Goal: Task Accomplishment & Management: Manage account settings

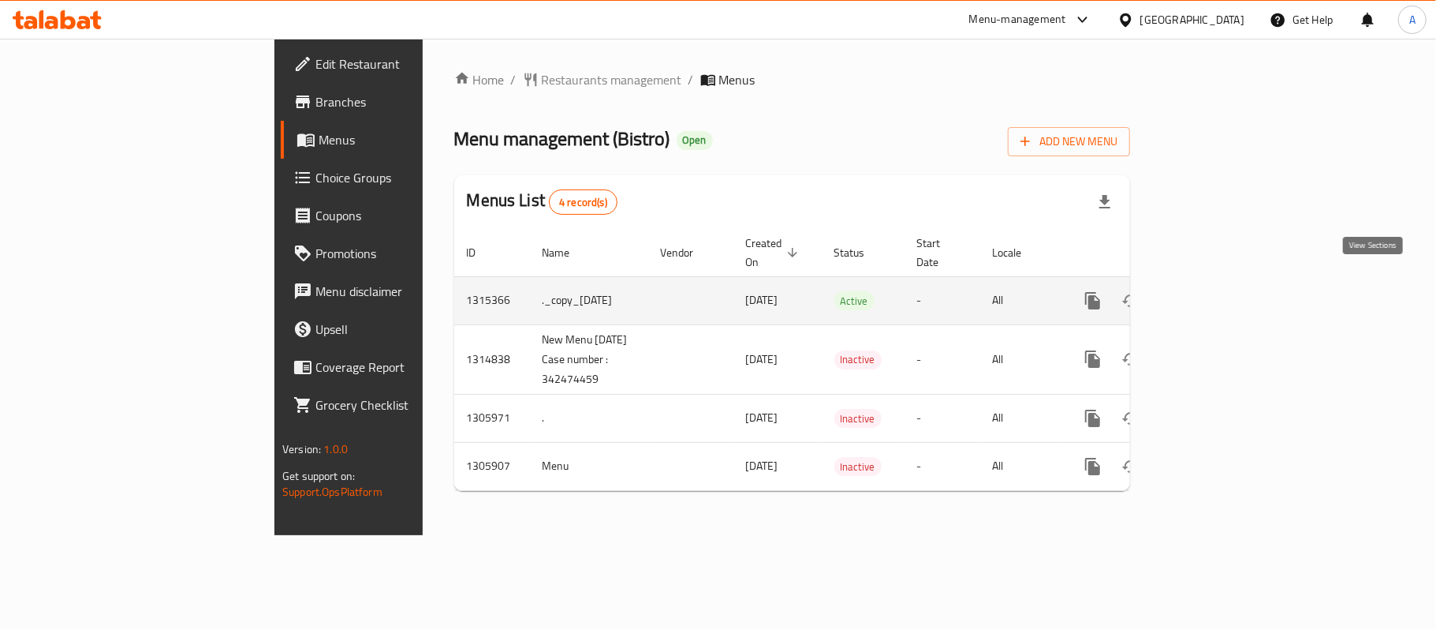
click at [1216, 291] on icon "enhanced table" at bounding box center [1206, 300] width 19 height 19
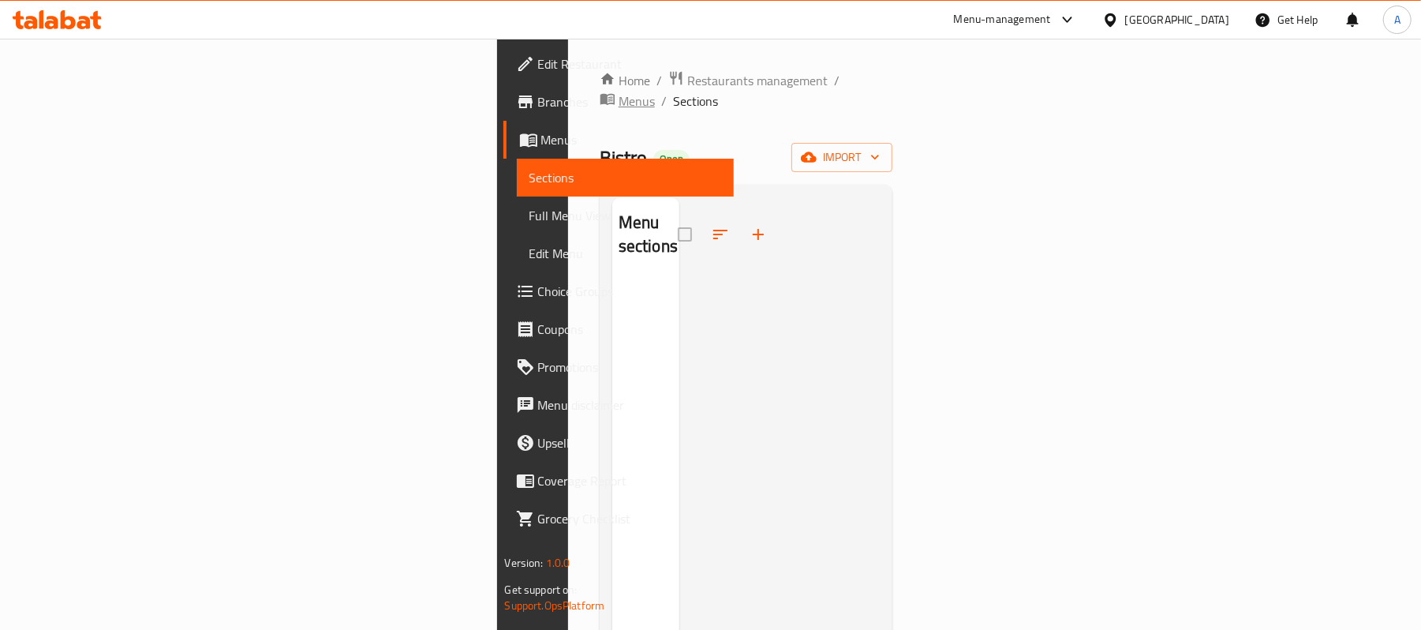
click at [618, 92] on span "Menus" at bounding box center [636, 101] width 36 height 19
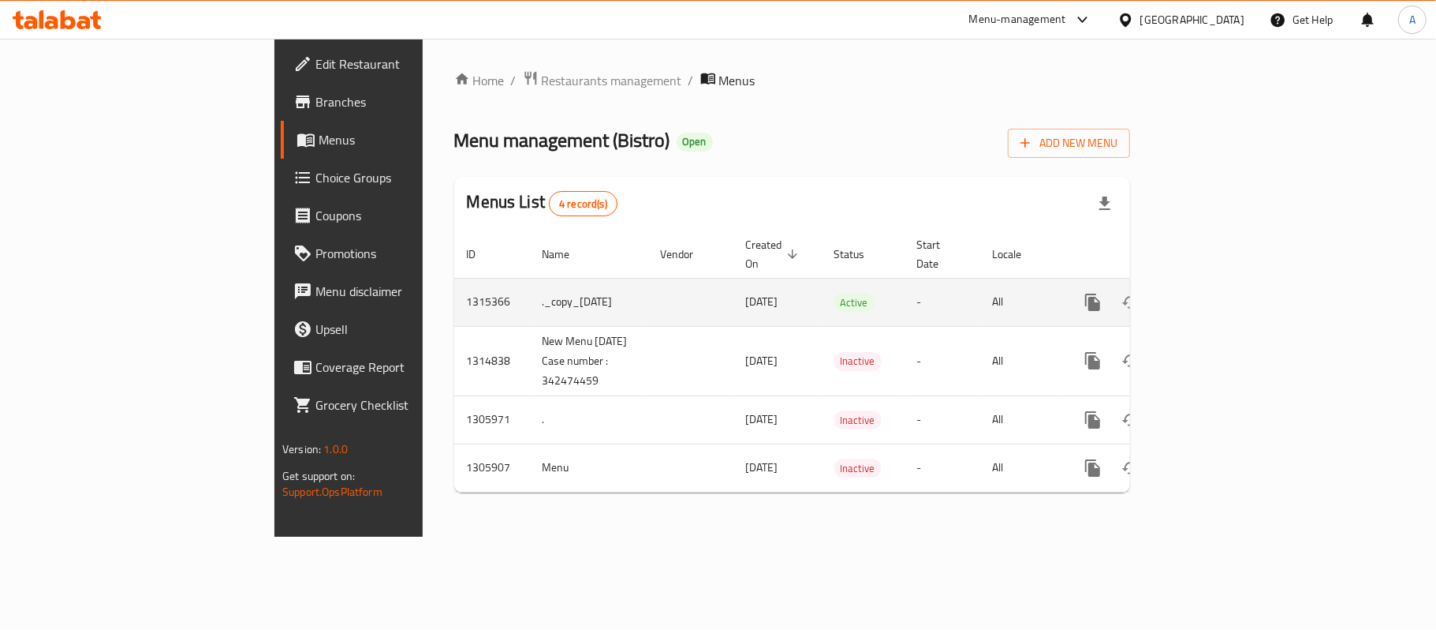
click at [1216, 293] on icon "enhanced table" at bounding box center [1206, 302] width 19 height 19
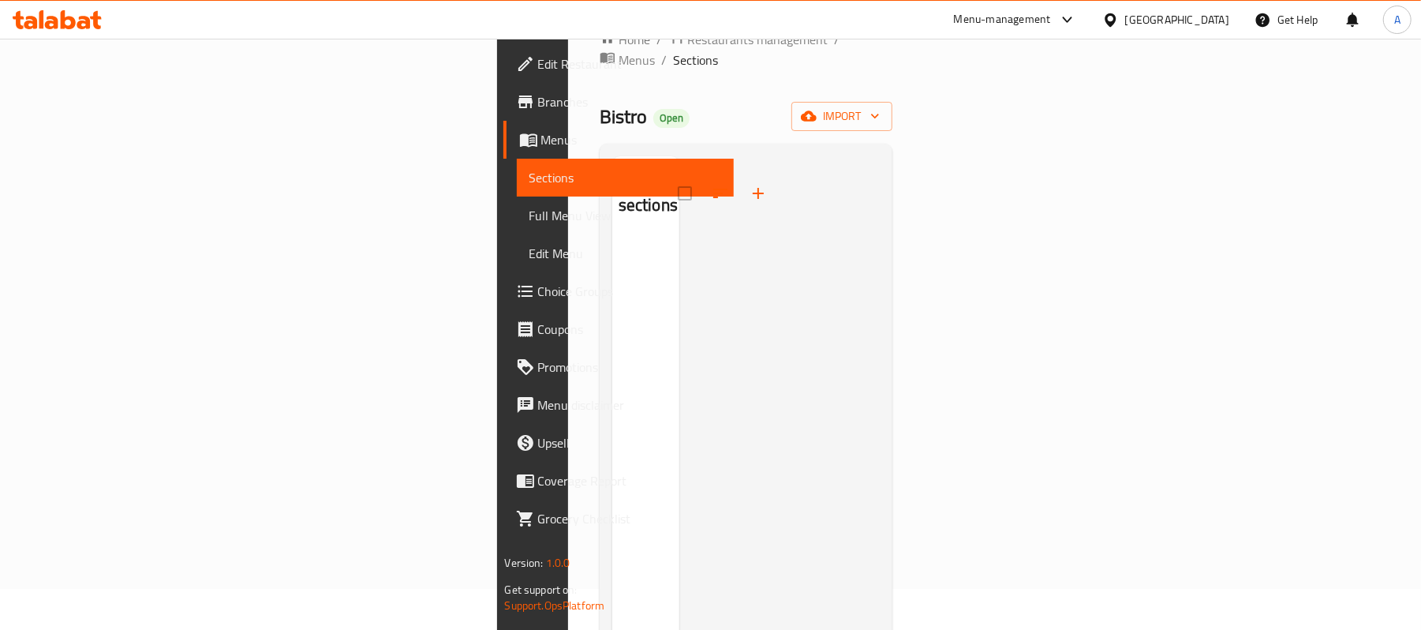
click at [679, 237] on div at bounding box center [779, 471] width 201 height 630
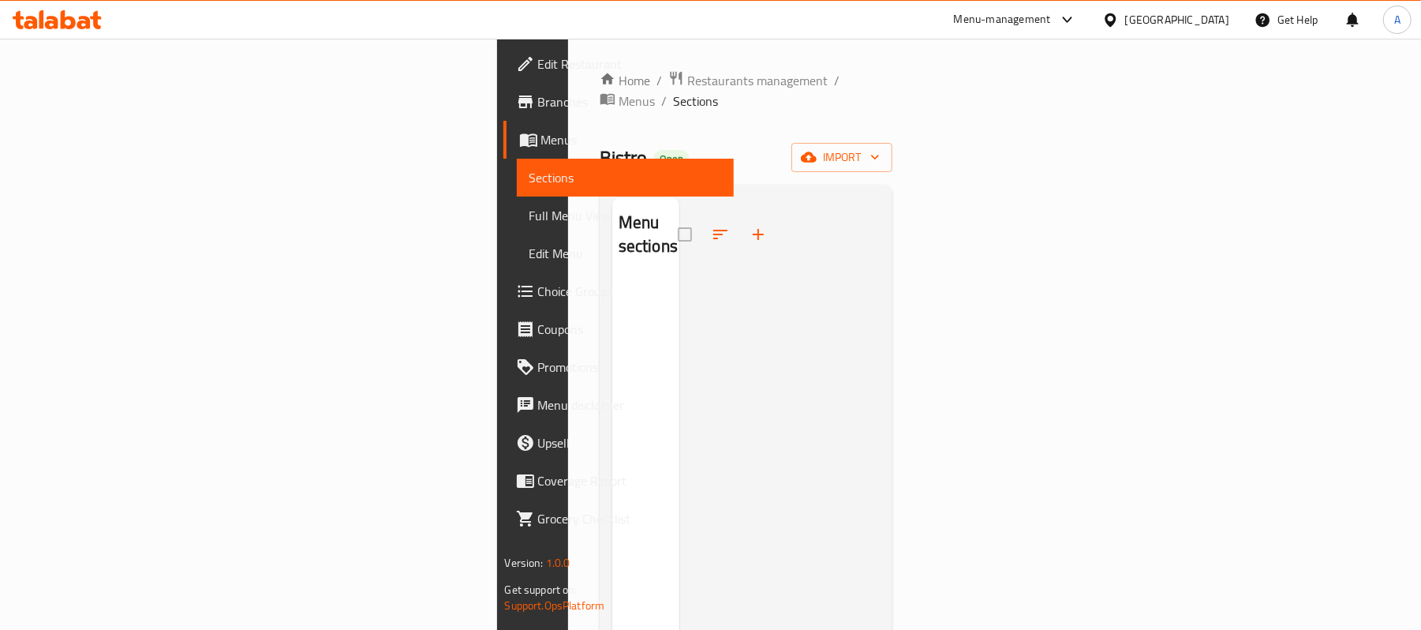
click at [612, 310] on div "Menu sections" at bounding box center [645, 512] width 67 height 630
click at [600, 91] on span "breadcrumb" at bounding box center [609, 101] width 19 height 21
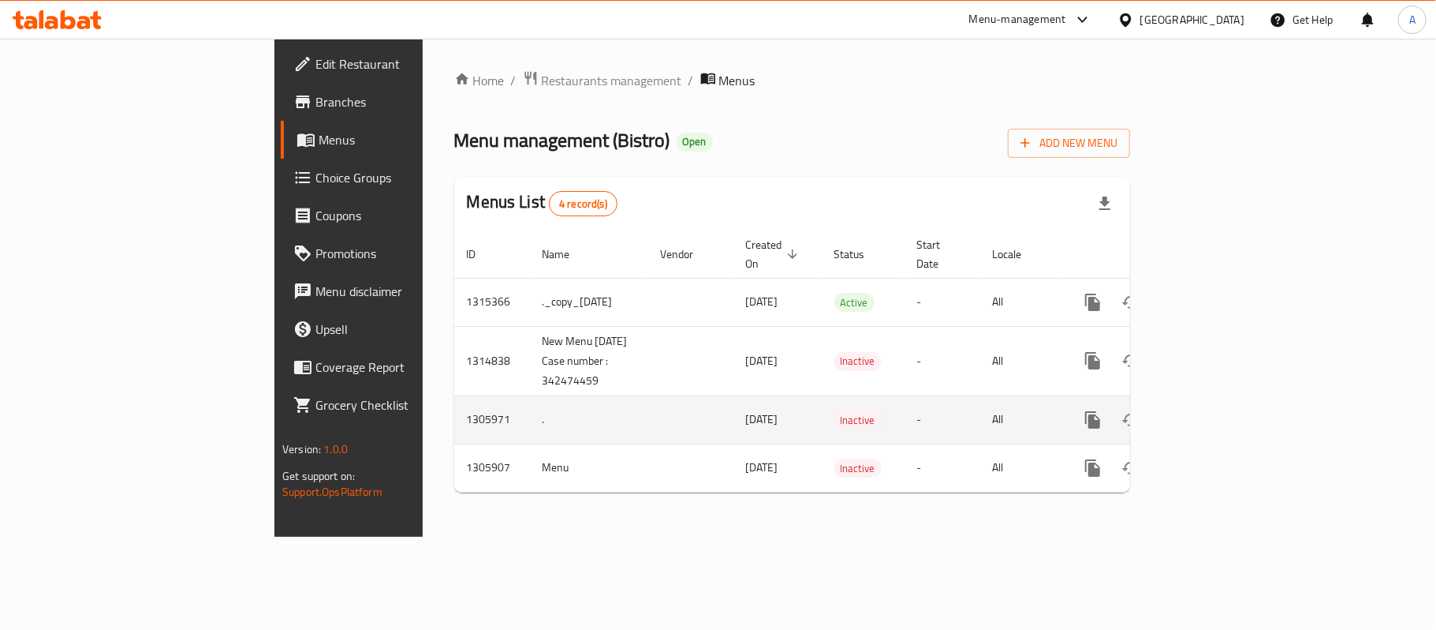
click at [1226, 401] on link "enhanced table" at bounding box center [1207, 420] width 38 height 38
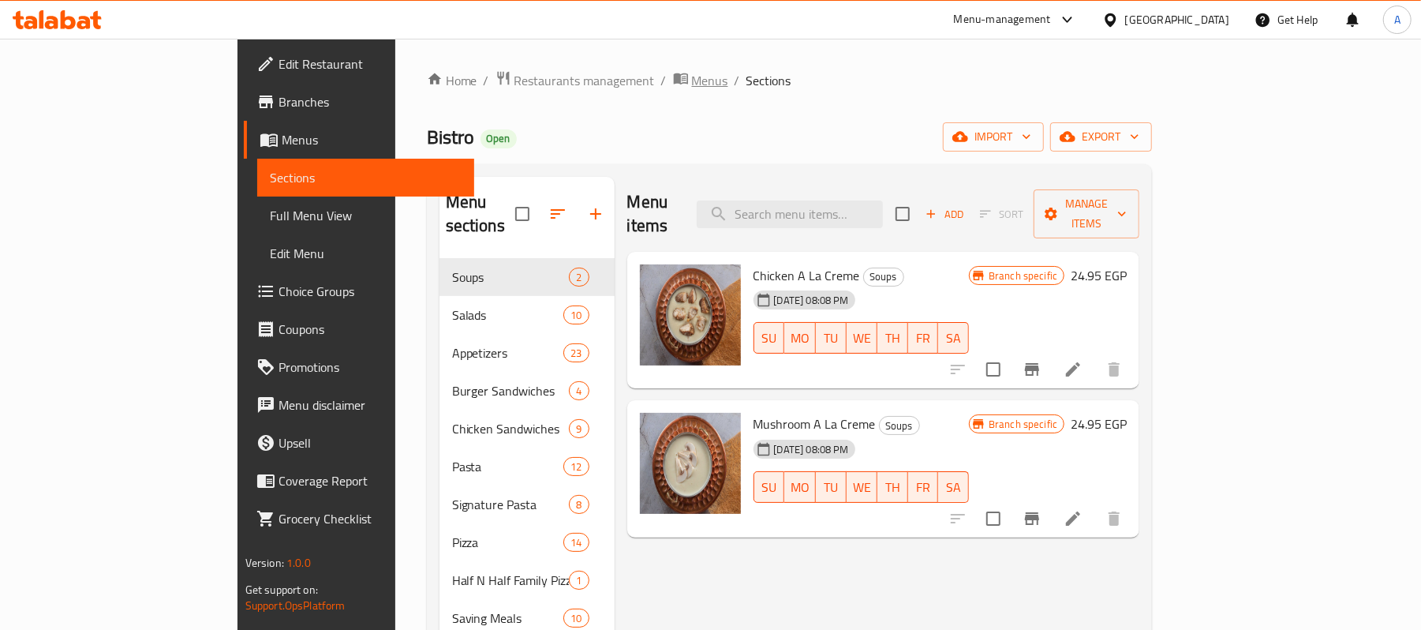
click at [692, 77] on span "Menus" at bounding box center [710, 80] width 36 height 19
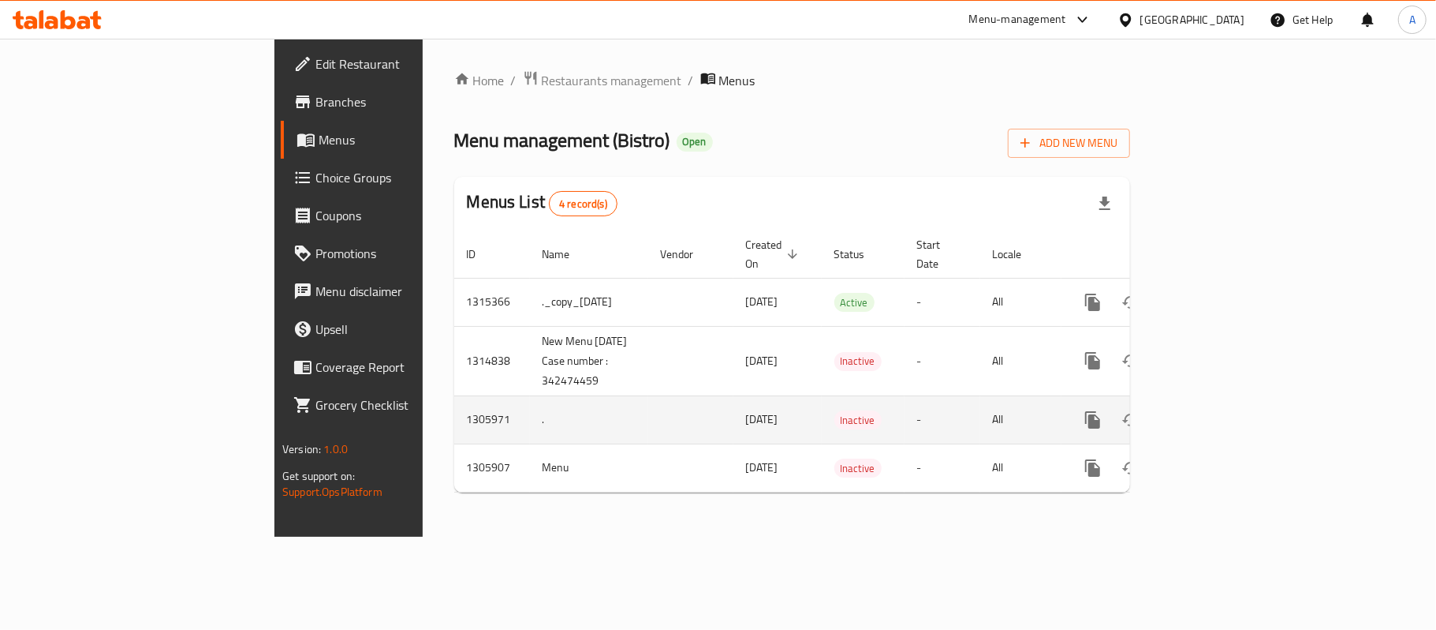
drag, startPoint x: 553, startPoint y: 404, endPoint x: 637, endPoint y: 402, distance: 84.4
click at [637, 402] on tr "1305971 . [DATE] Inactive - All" at bounding box center [846, 419] width 784 height 48
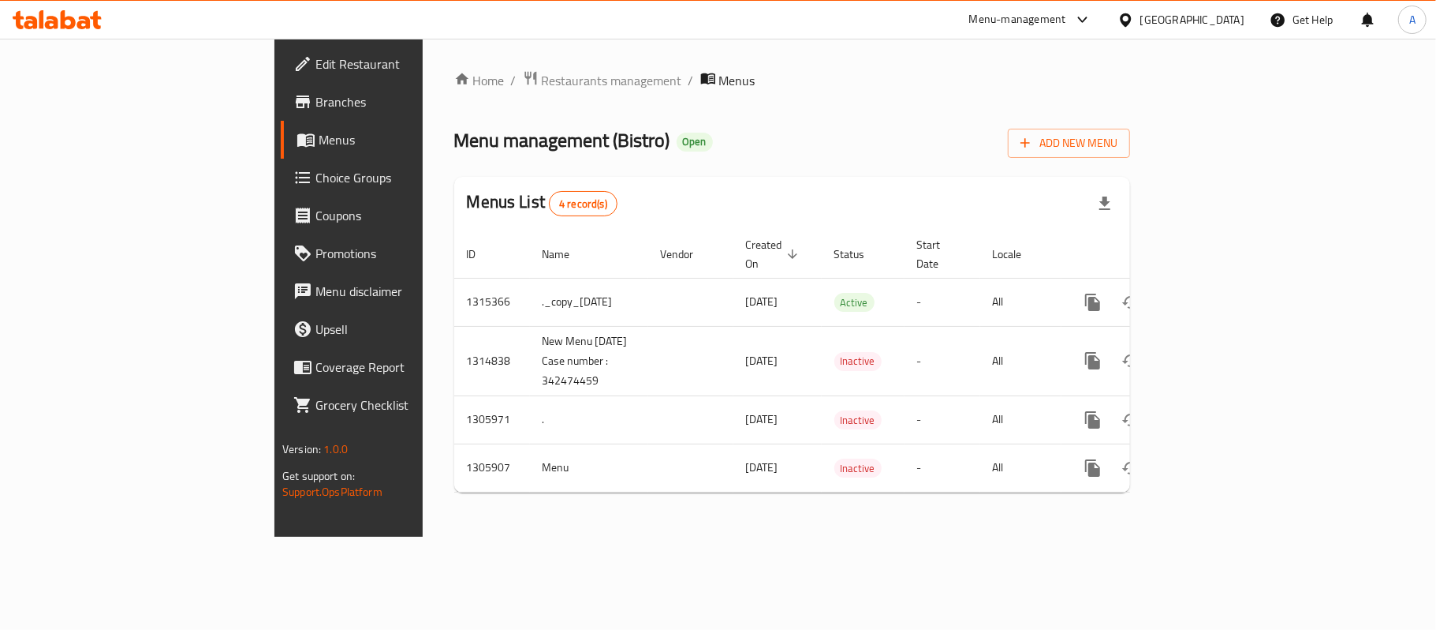
click at [733, 524] on div "Home / Restaurants management / Menus Menu management ( Bistro ) Open Add New M…" at bounding box center [792, 288] width 739 height 498
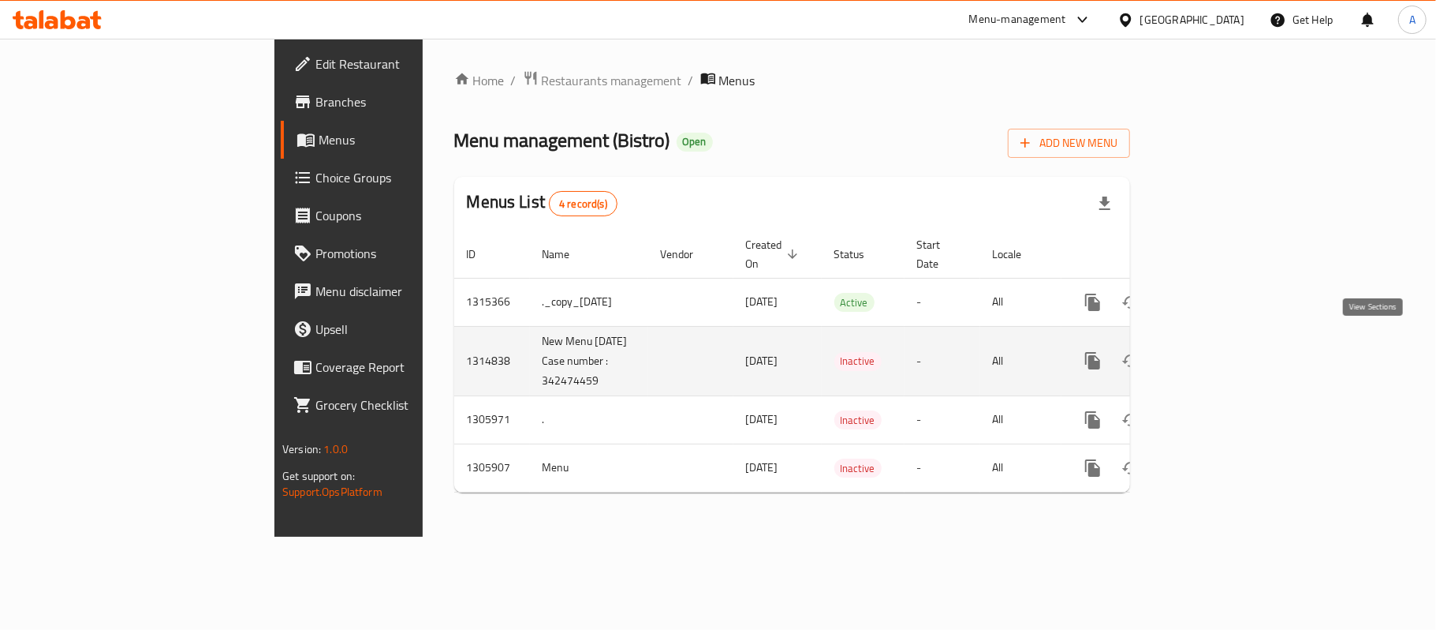
click at [1216, 351] on icon "enhanced table" at bounding box center [1206, 360] width 19 height 19
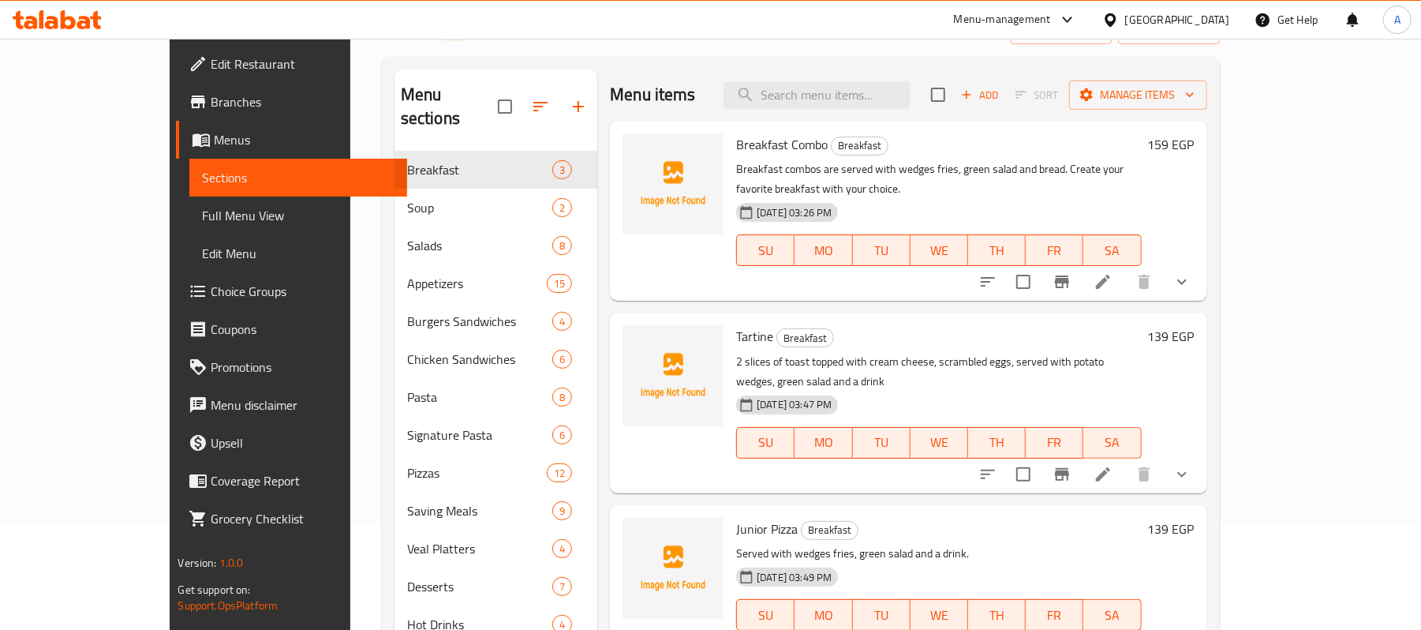
scroll to position [105, 0]
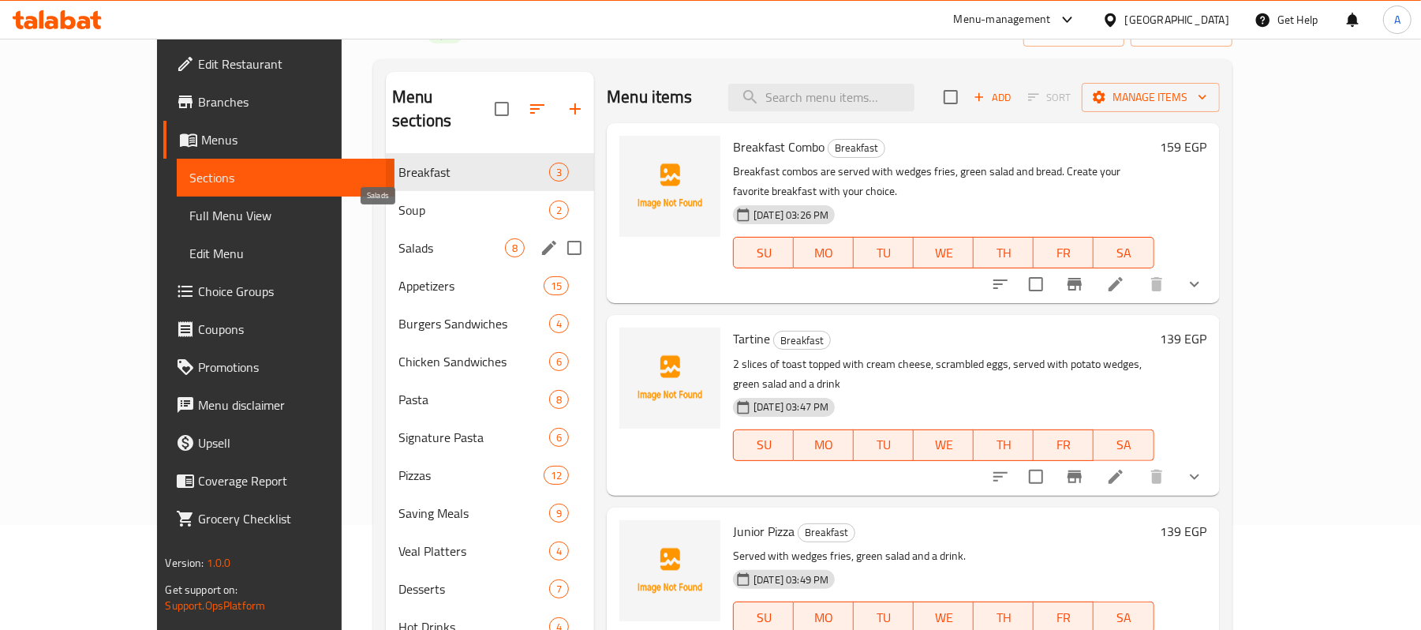
click at [398, 238] on span "Salads" at bounding box center [451, 247] width 106 height 19
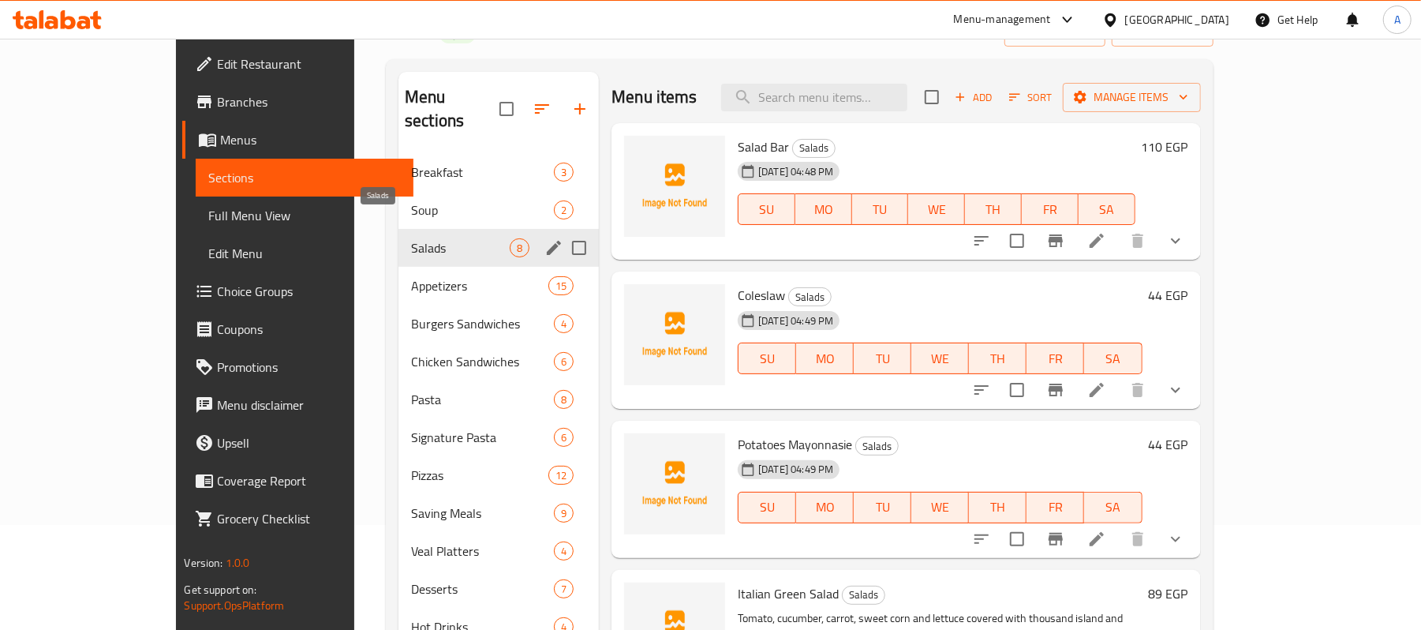
click at [398, 191] on div "Soup 2" at bounding box center [498, 210] width 200 height 38
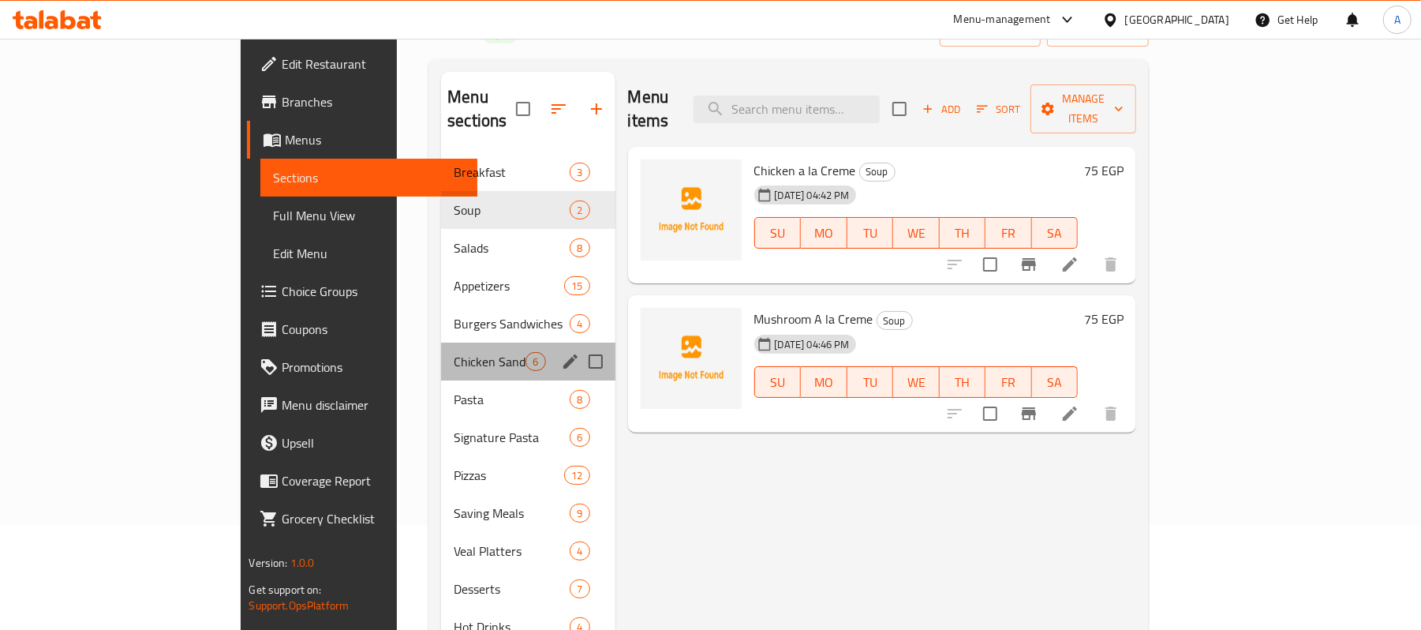
click at [441, 350] on div "Chicken Sandwiches 6" at bounding box center [528, 361] width 174 height 38
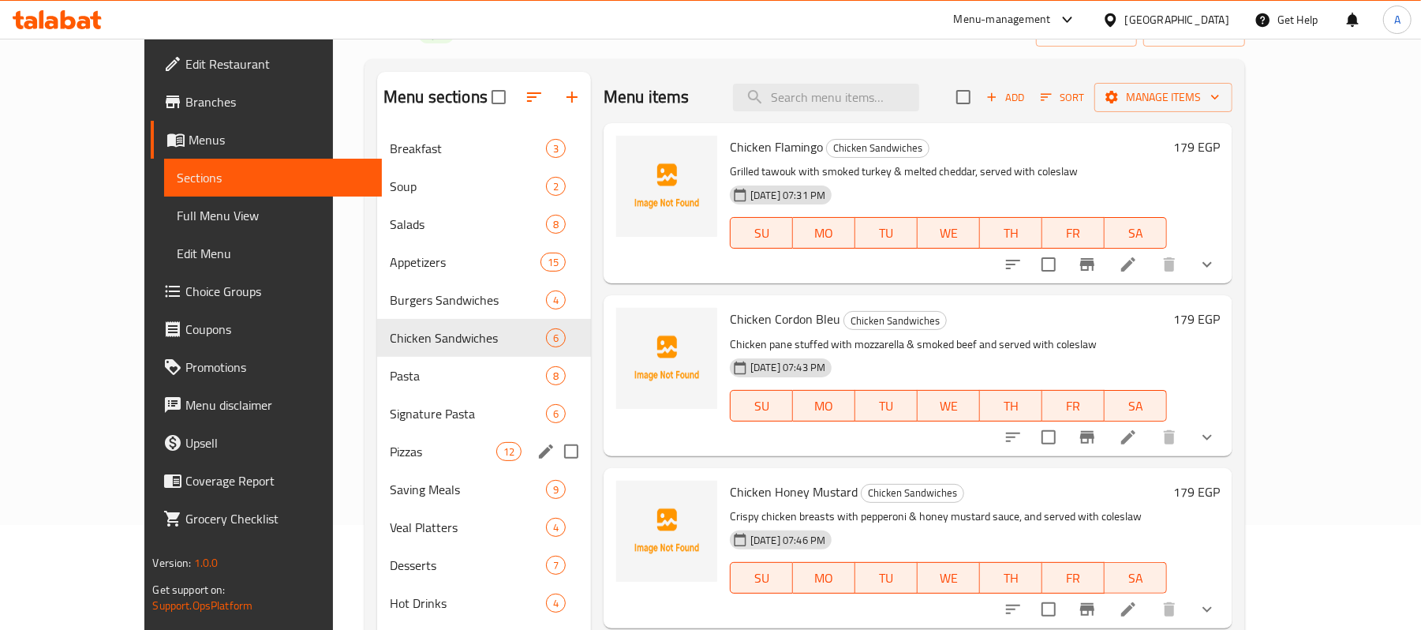
click at [377, 473] on div "Saving Meals 9" at bounding box center [484, 489] width 214 height 38
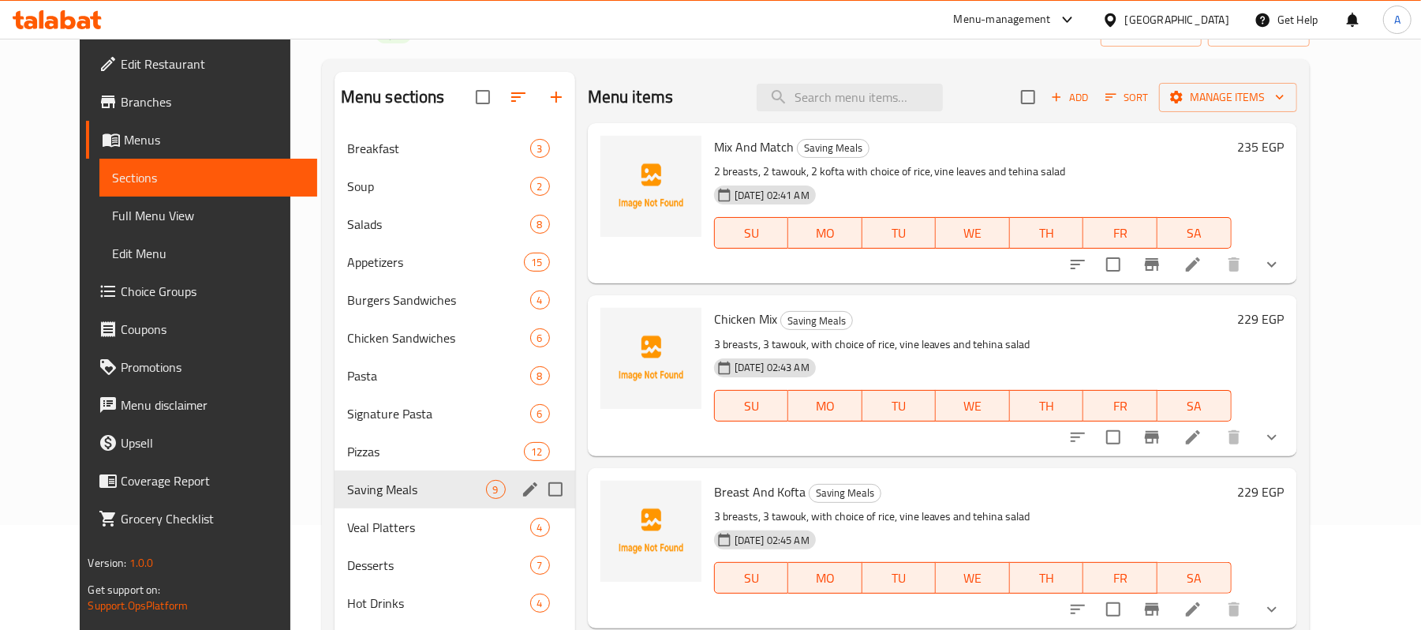
scroll to position [210, 0]
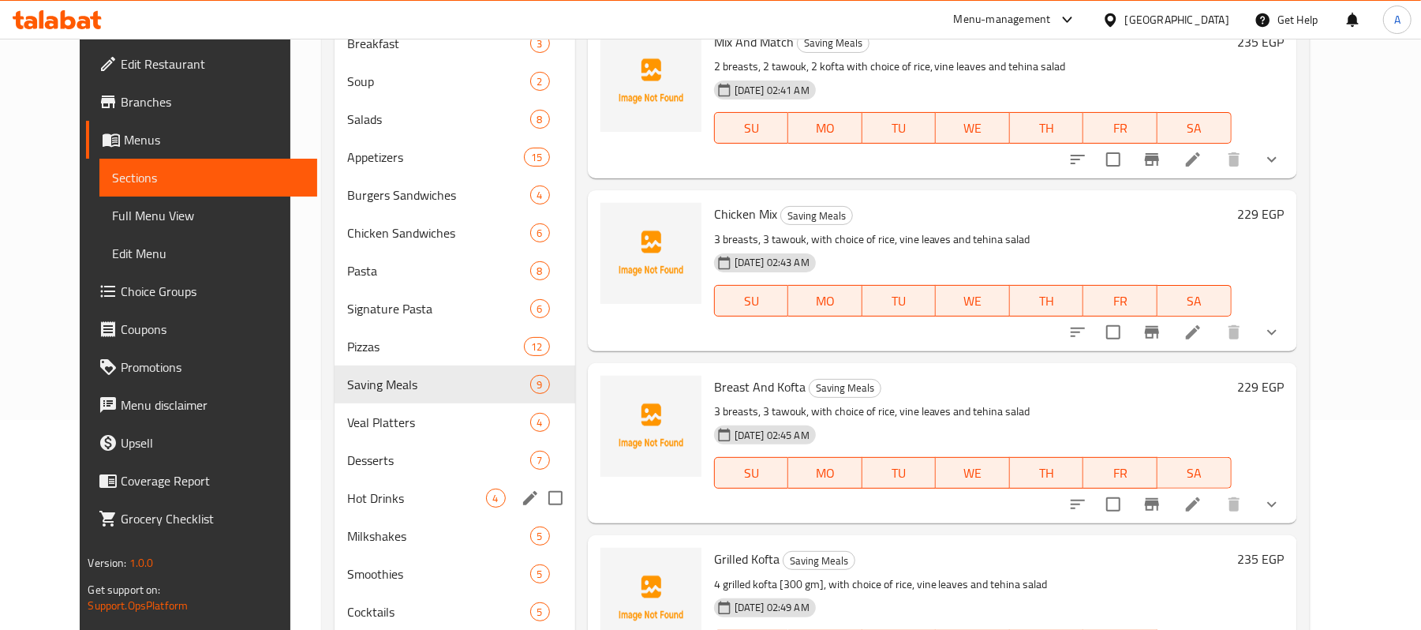
click at [364, 494] on span "Hot Drinks" at bounding box center [416, 497] width 139 height 19
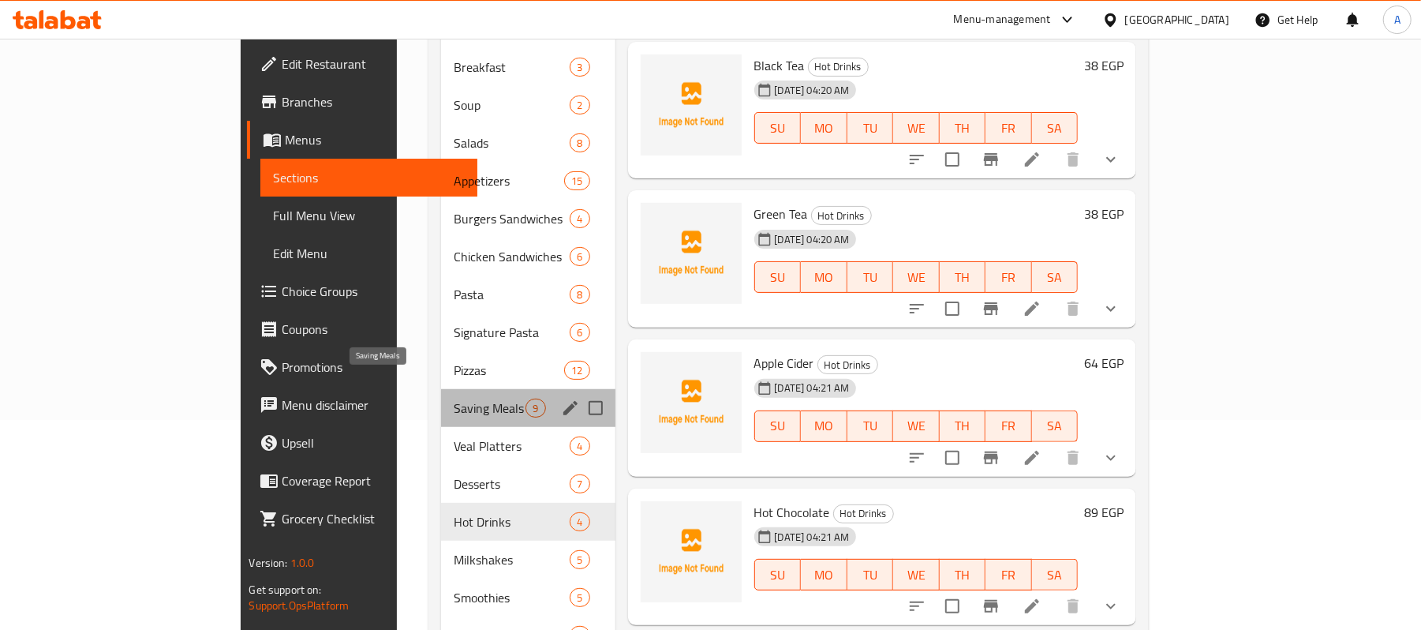
click at [454, 398] on span "Saving Meals" at bounding box center [490, 407] width 72 height 19
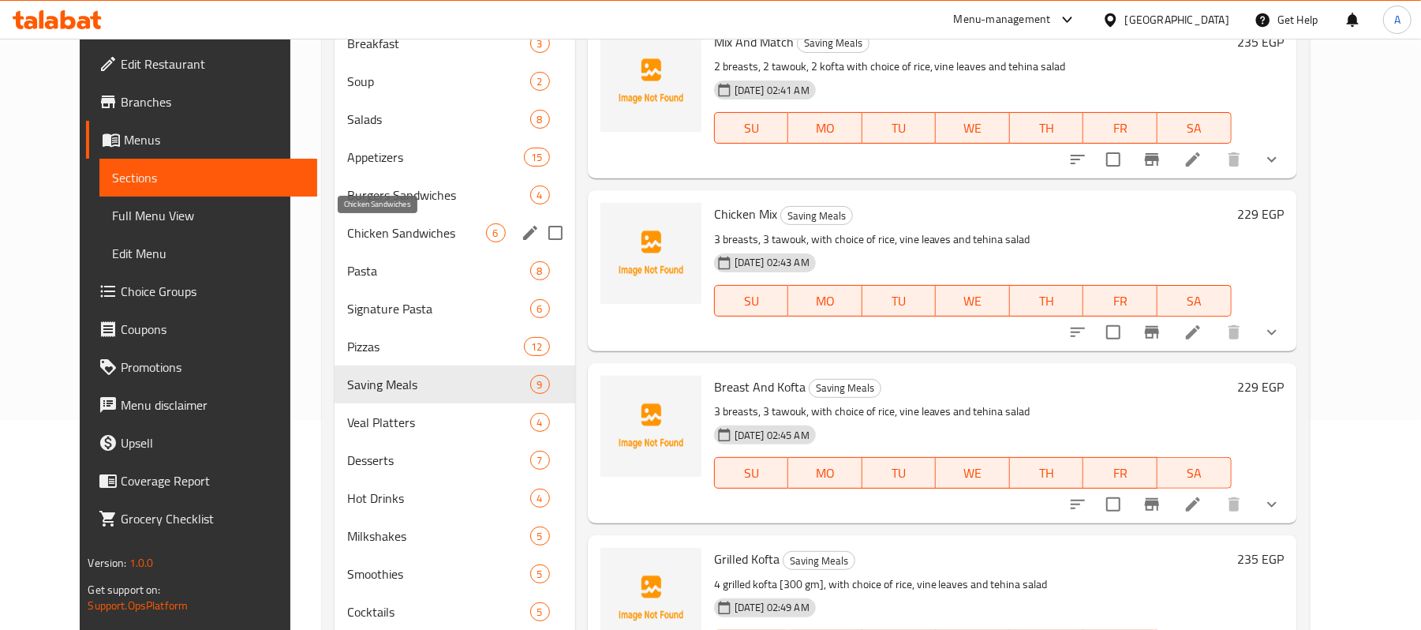
click at [350, 240] on span "Chicken Sandwiches" at bounding box center [416, 232] width 139 height 19
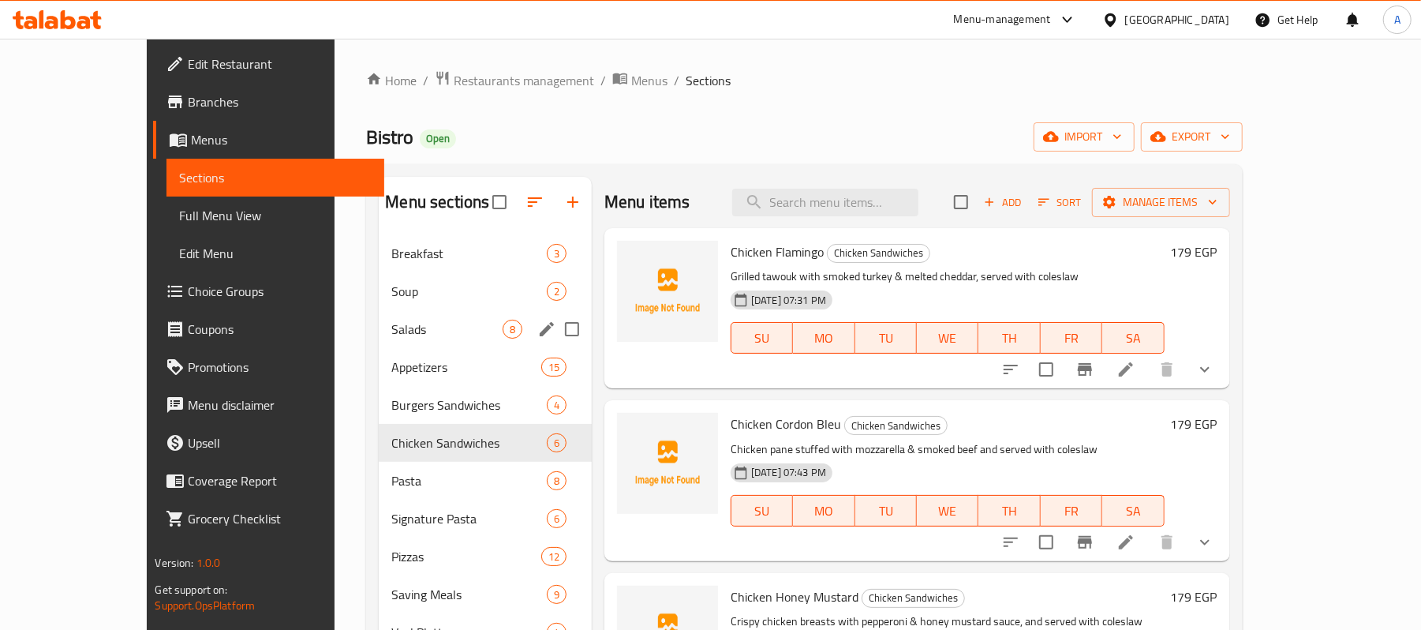
drag, startPoint x: 369, startPoint y: 375, endPoint x: 371, endPoint y: 395, distance: 19.8
click at [391, 375] on span "Appetizers" at bounding box center [465, 366] width 149 height 19
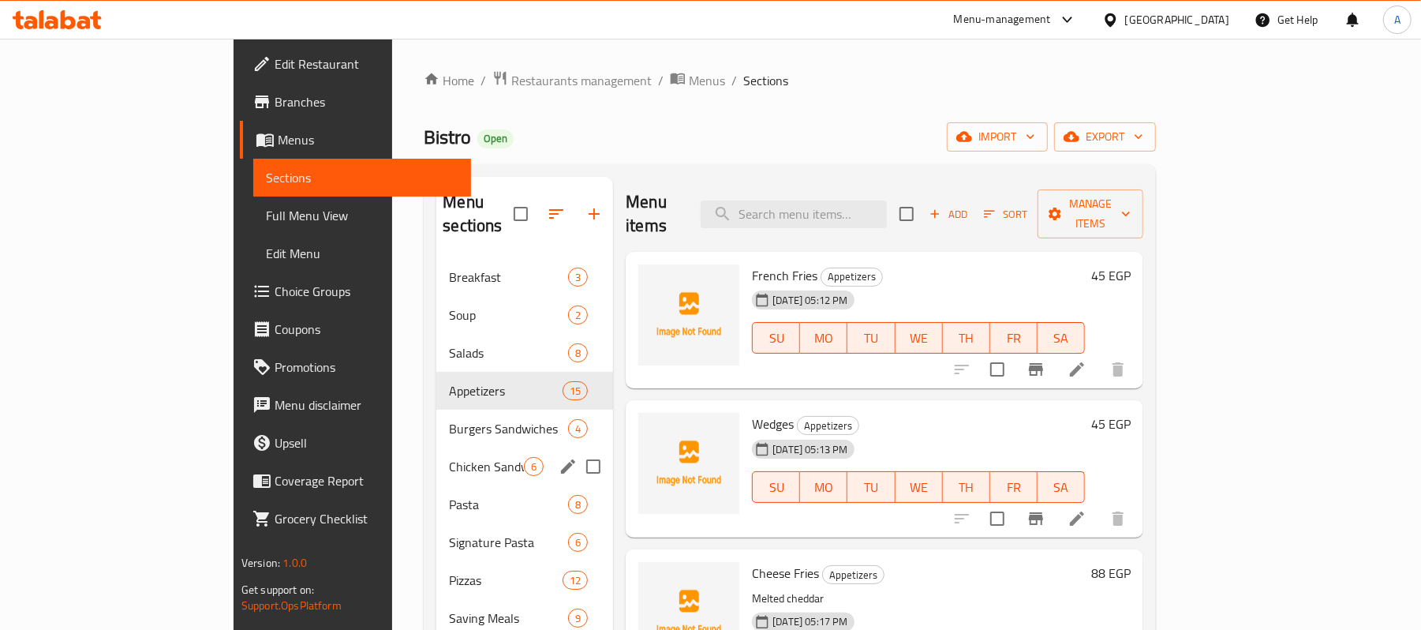
scroll to position [420, 0]
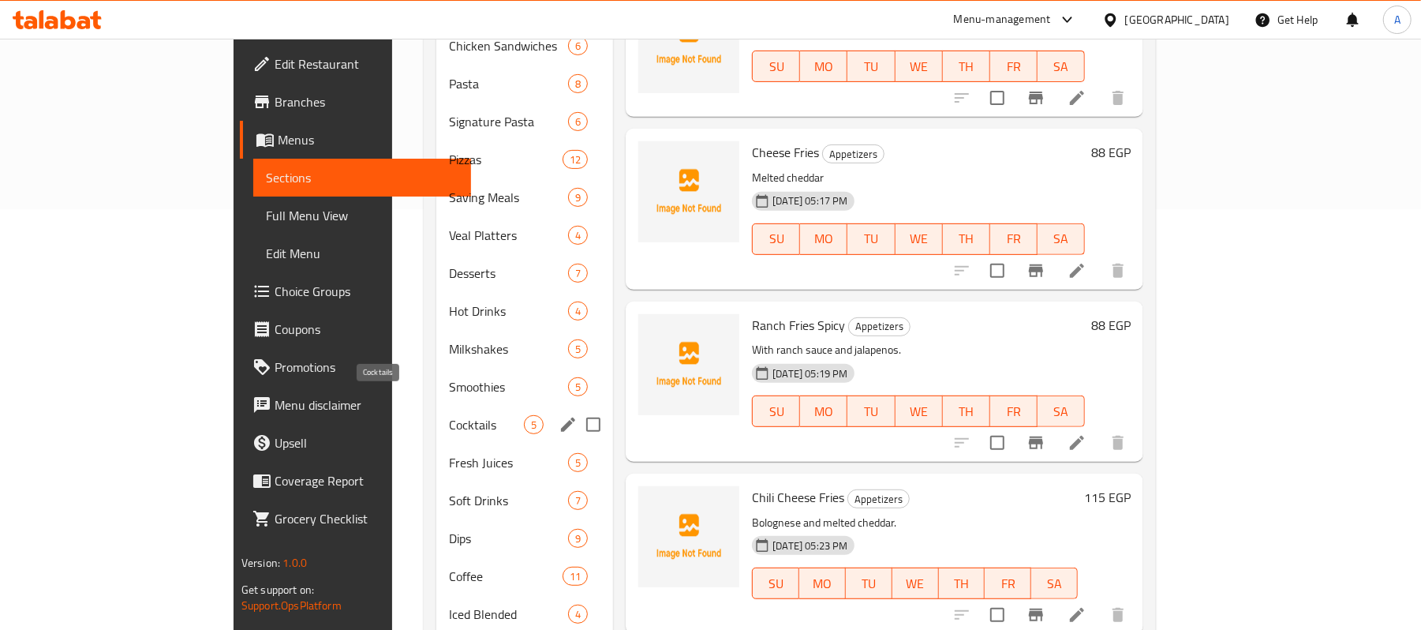
click at [449, 415] on span "Cocktails" at bounding box center [486, 424] width 75 height 19
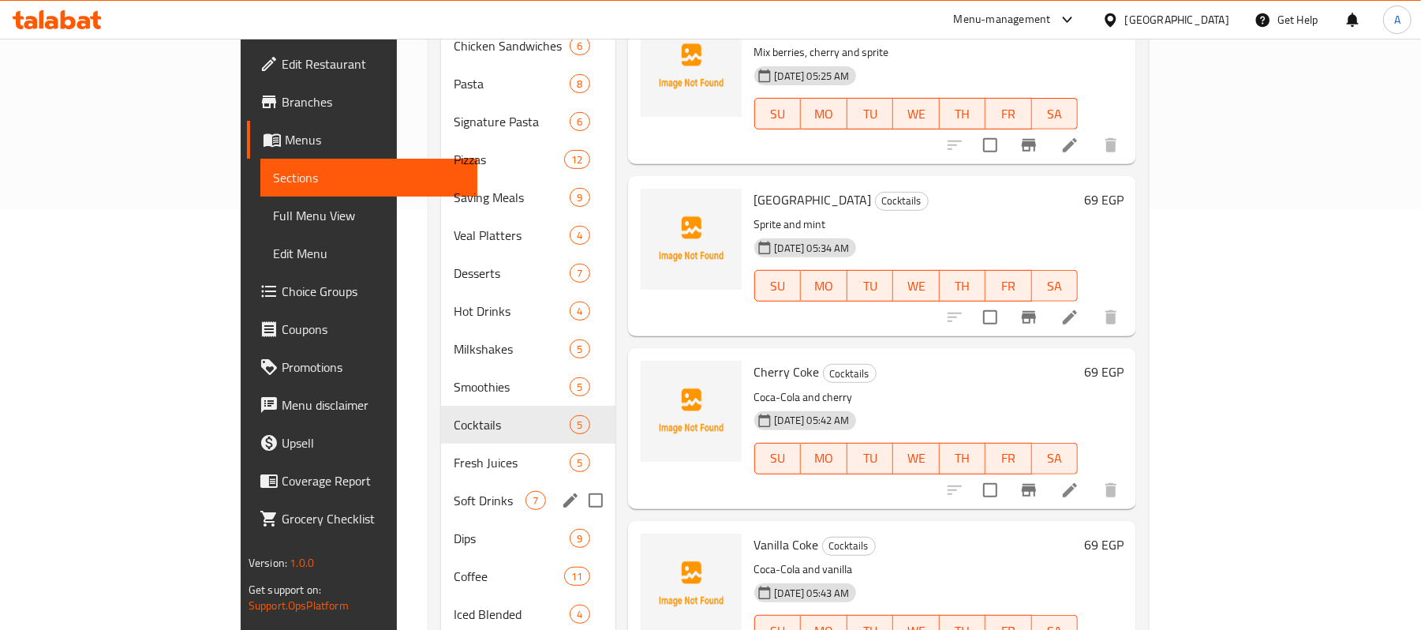
click at [454, 529] on span "Dips" at bounding box center [512, 538] width 116 height 19
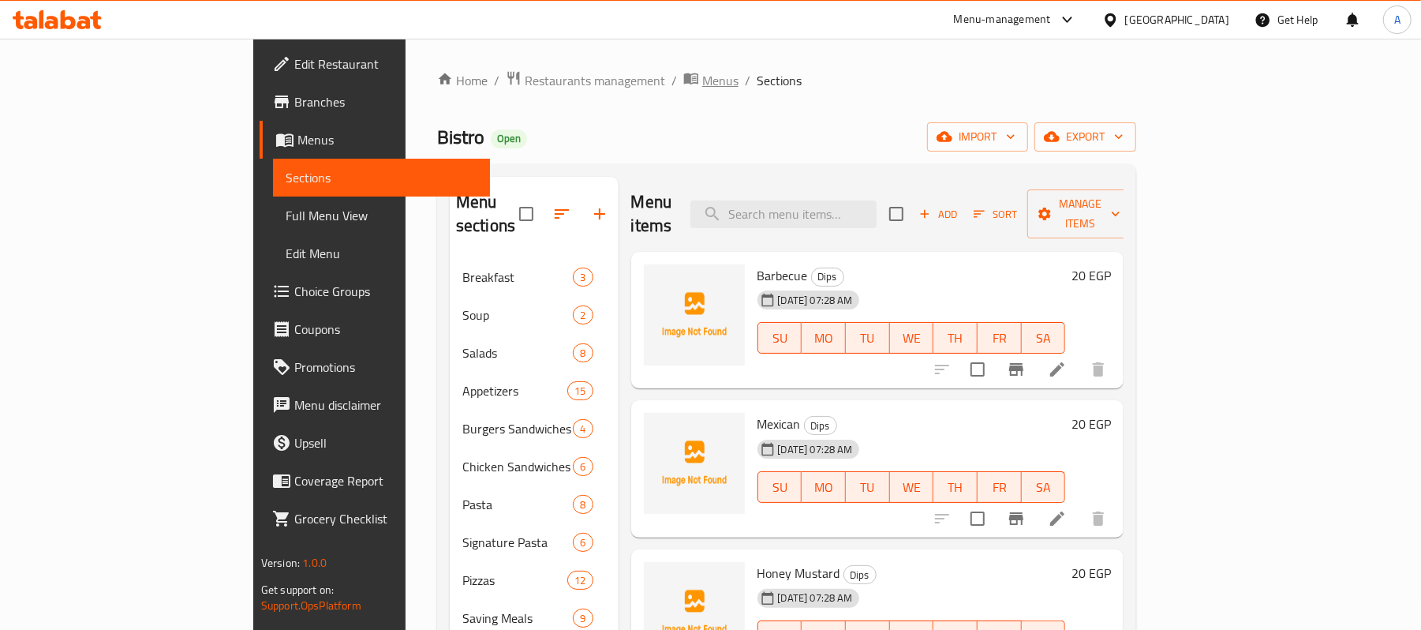
click at [702, 87] on span "Menus" at bounding box center [720, 80] width 36 height 19
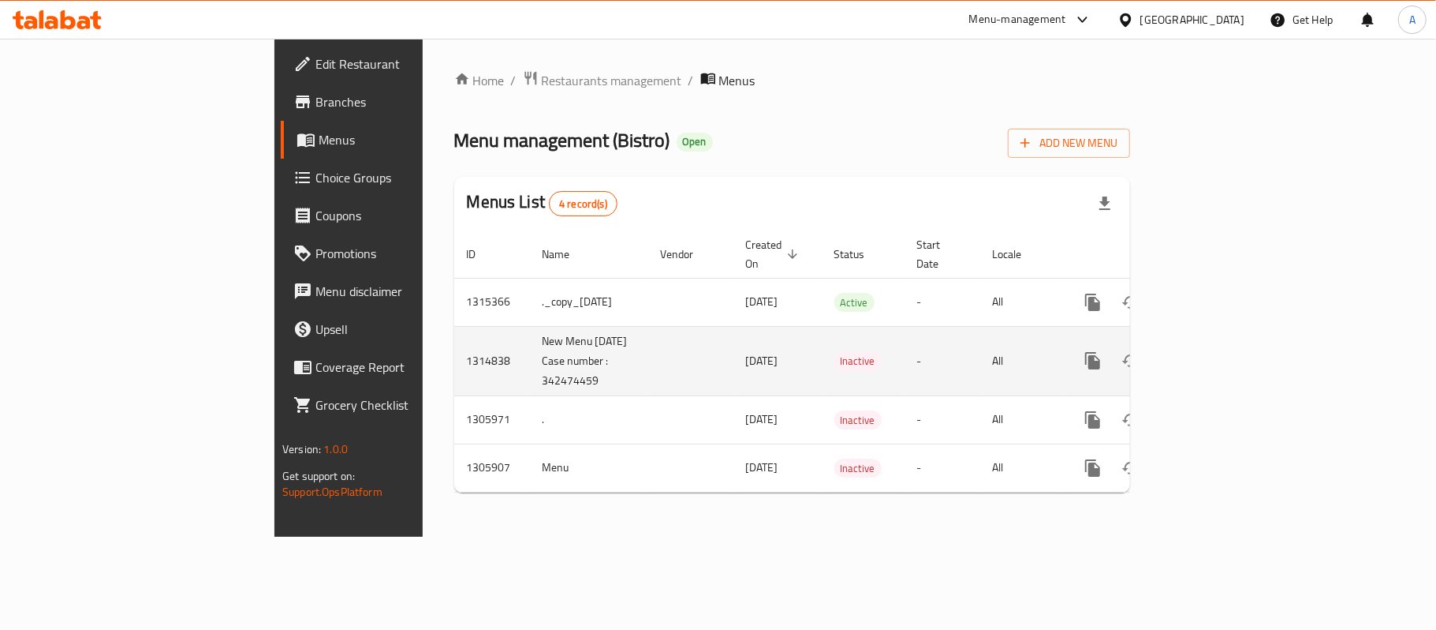
click at [454, 352] on td "1314838" at bounding box center [492, 360] width 76 height 69
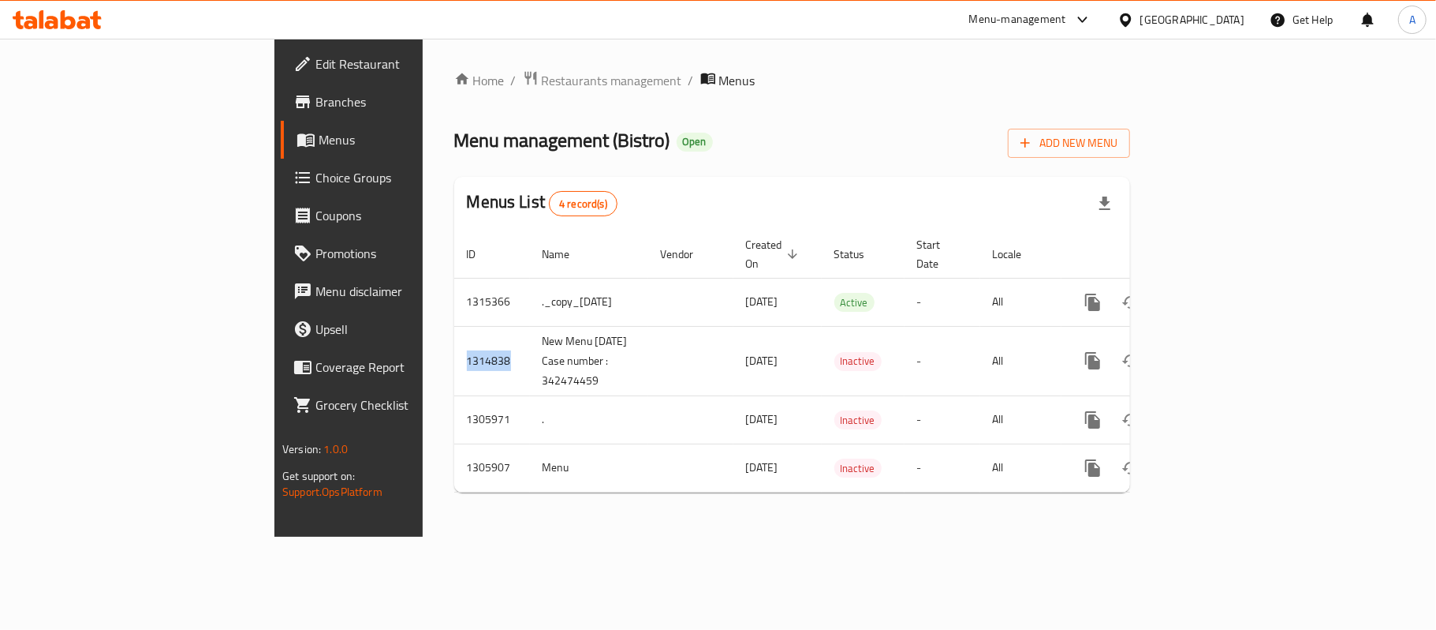
copy td "1314838"
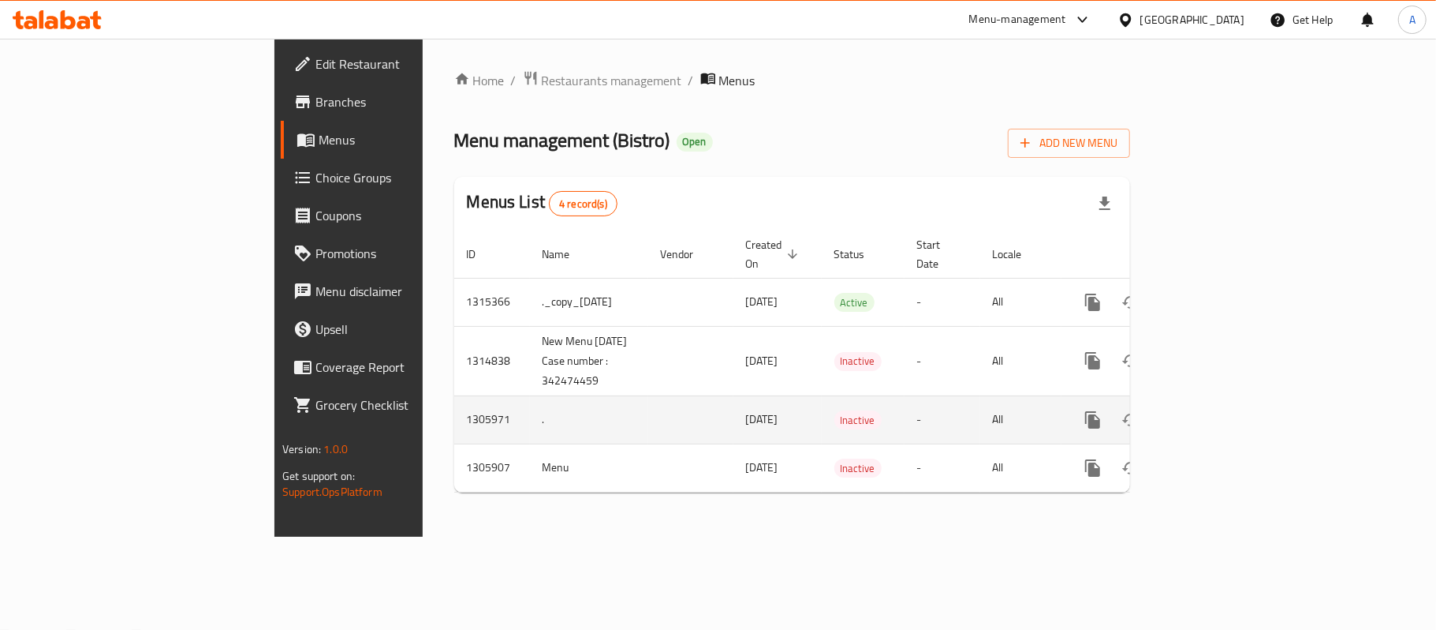
click at [734, 404] on td "[DATE]" at bounding box center [778, 419] width 88 height 48
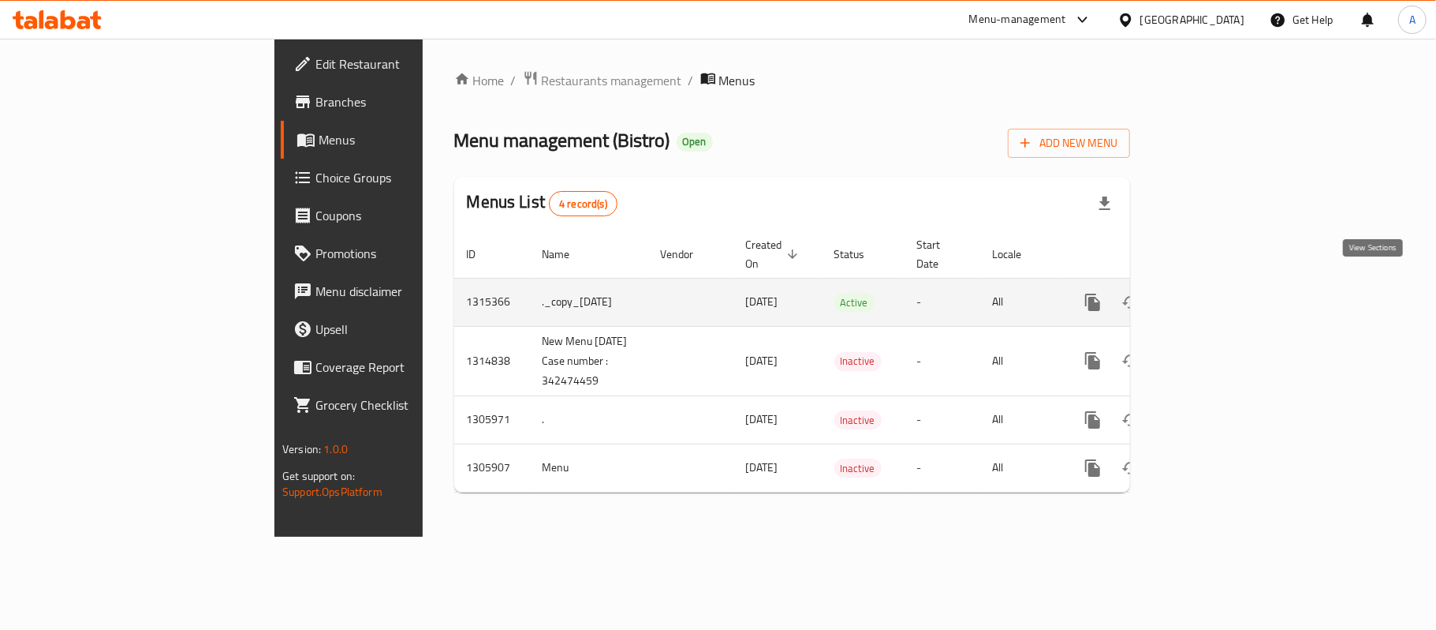
click at [1216, 293] on icon "enhanced table" at bounding box center [1206, 302] width 19 height 19
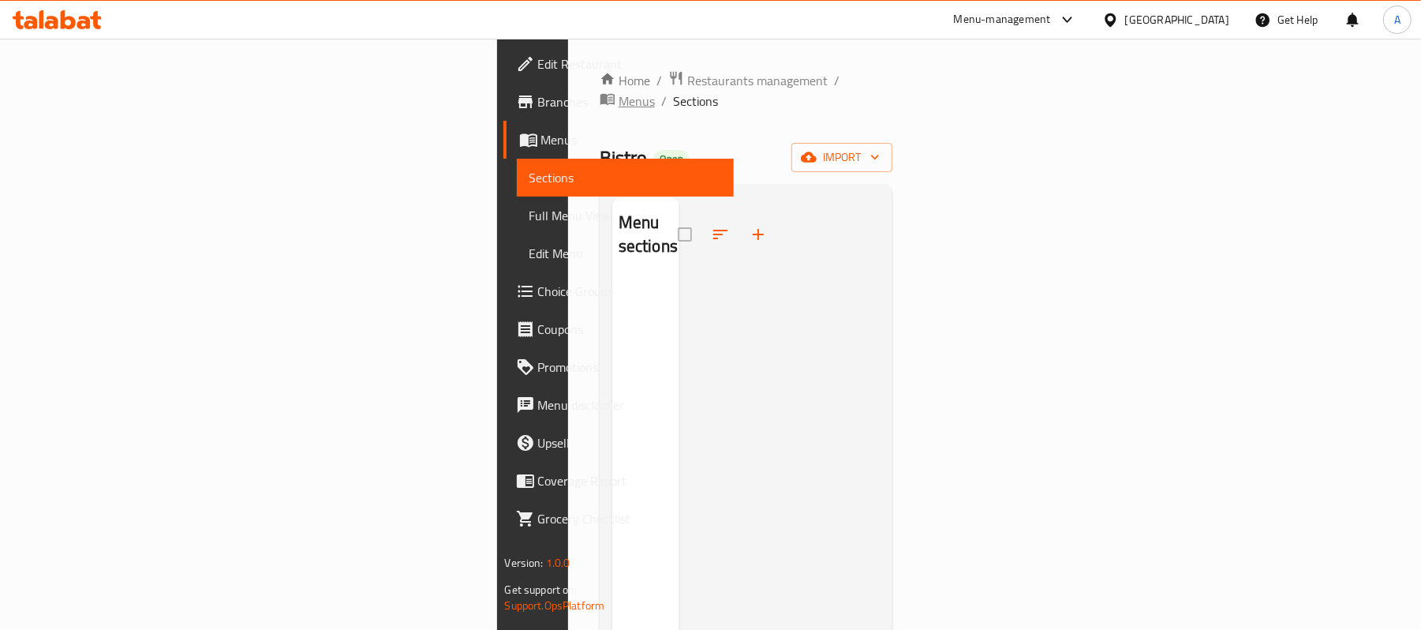
click at [618, 92] on span "Menus" at bounding box center [636, 101] width 36 height 19
